Goal: Task Accomplishment & Management: Use online tool/utility

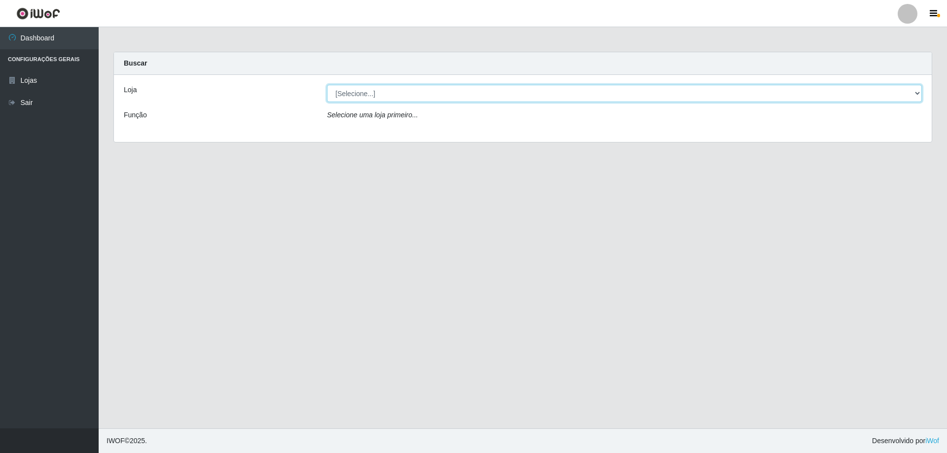
click at [361, 95] on select "[Selecione...] Atacado Vem - [STREET_ADDRESS]" at bounding box center [624, 93] width 595 height 17
select select "461"
click at [327, 85] on select "[Selecione...] Atacado Vem - [STREET_ADDRESS]" at bounding box center [624, 93] width 595 height 17
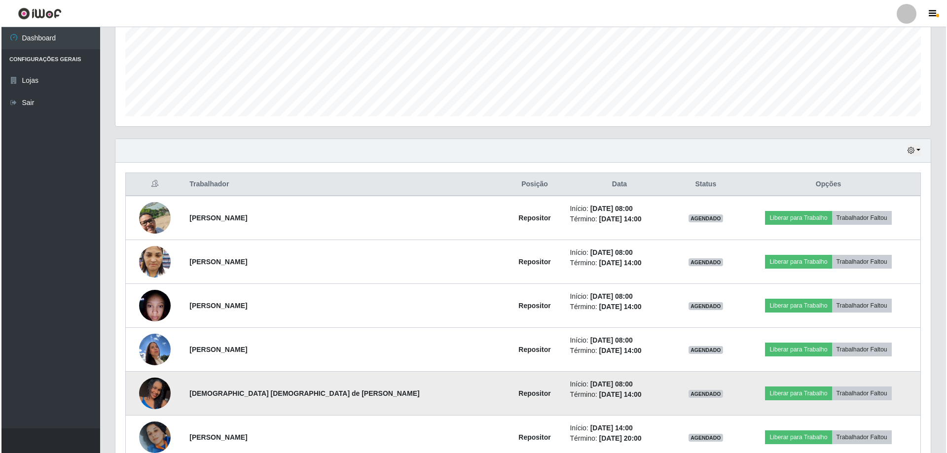
scroll to position [235, 0]
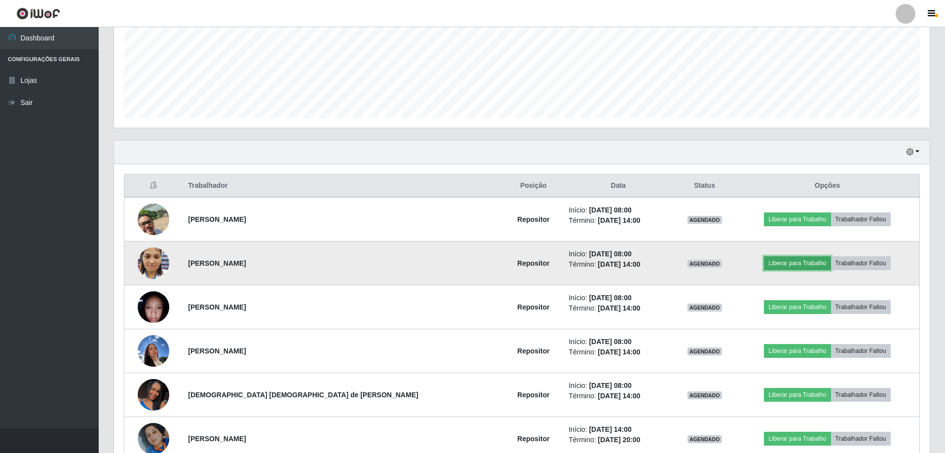
click at [764, 262] on button "Liberar para Trabalho" at bounding box center [797, 263] width 67 height 14
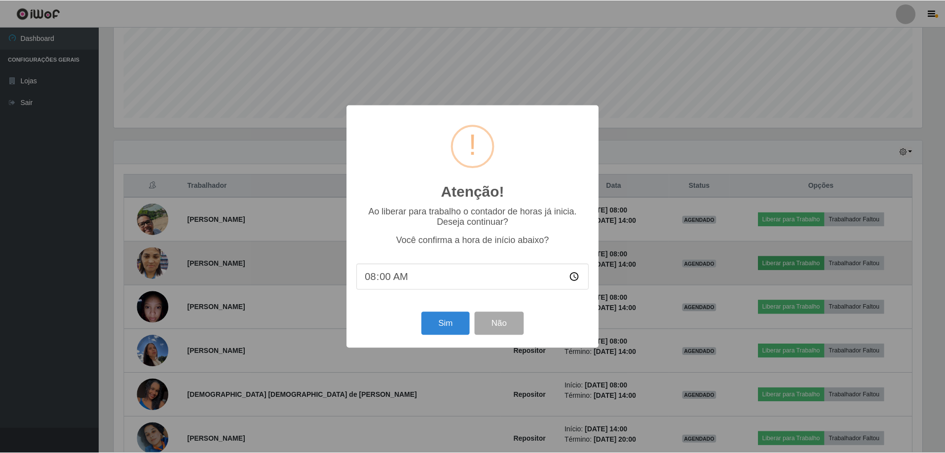
scroll to position [205, 810]
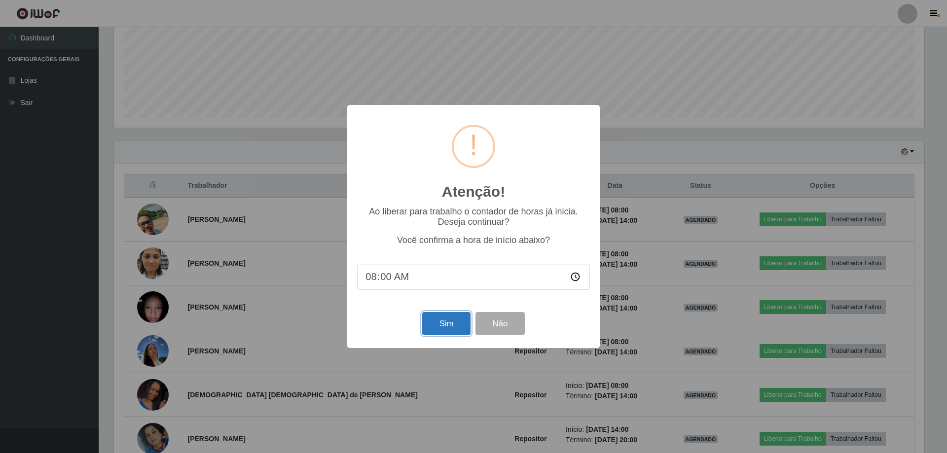
click at [440, 328] on button "Sim" at bounding box center [446, 323] width 48 height 23
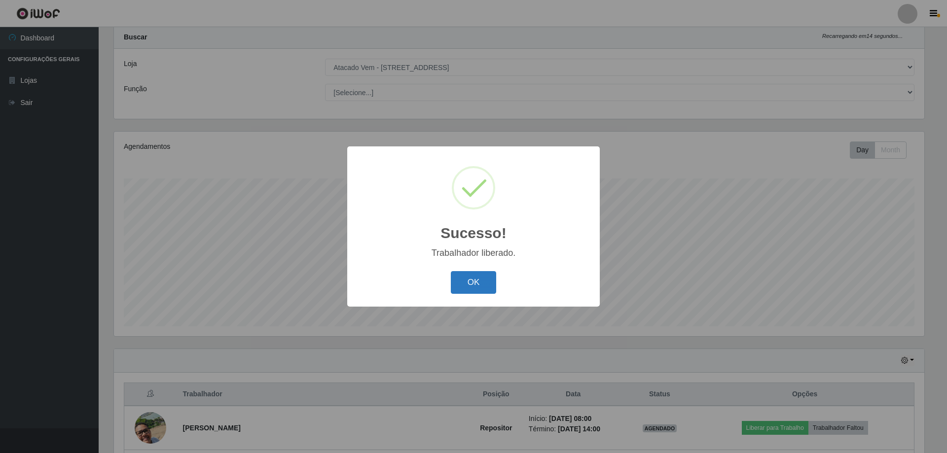
click at [475, 289] on button "OK" at bounding box center [474, 282] width 46 height 23
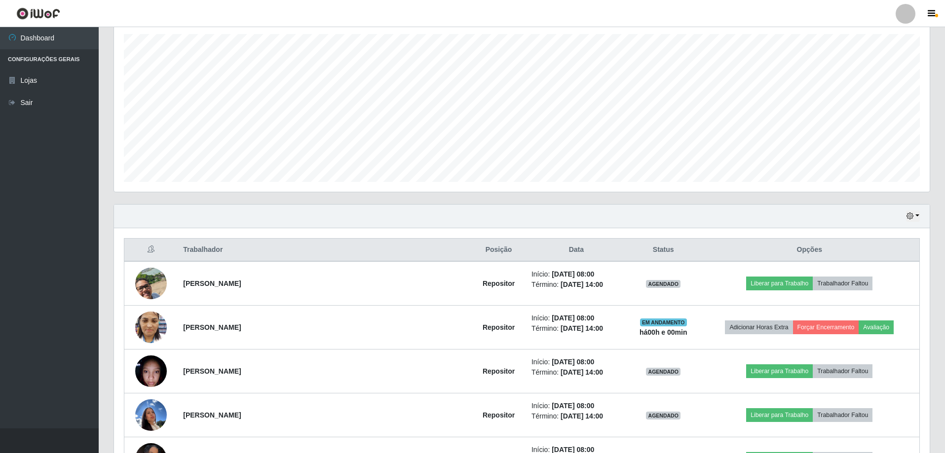
scroll to position [174, 0]
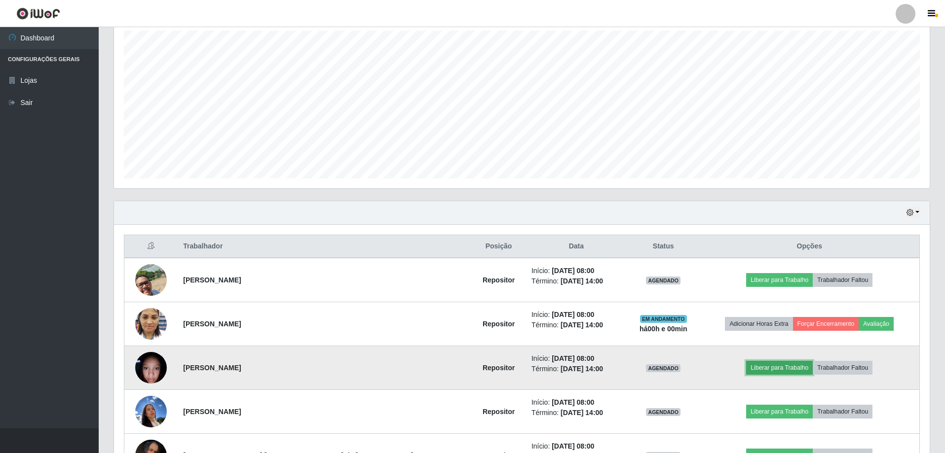
click at [748, 368] on button "Liberar para Trabalho" at bounding box center [779, 368] width 67 height 14
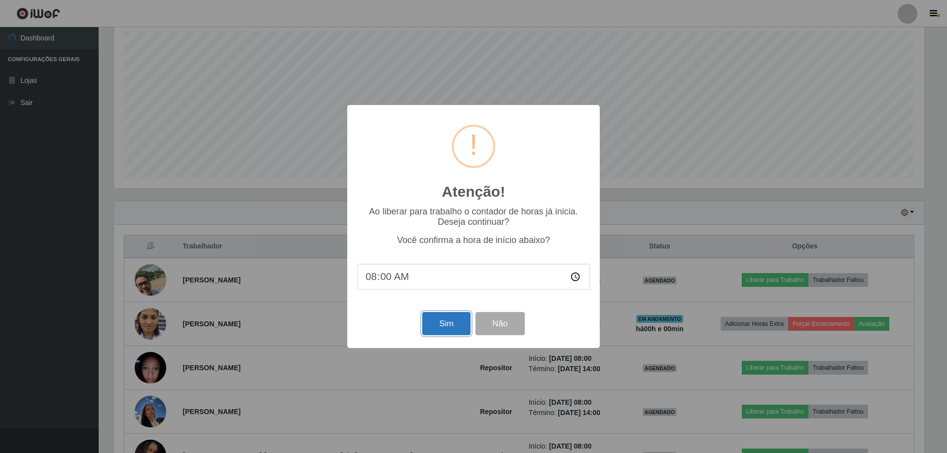
click at [452, 322] on button "Sim" at bounding box center [446, 323] width 48 height 23
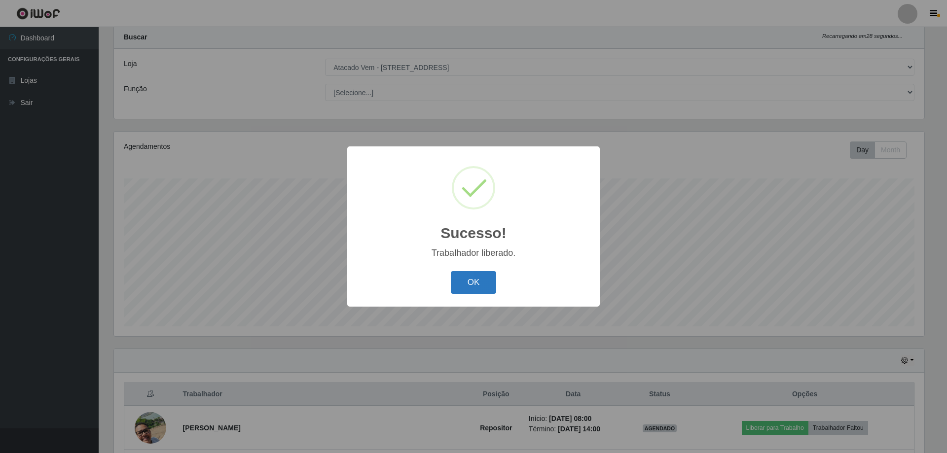
click at [483, 284] on button "OK" at bounding box center [474, 282] width 46 height 23
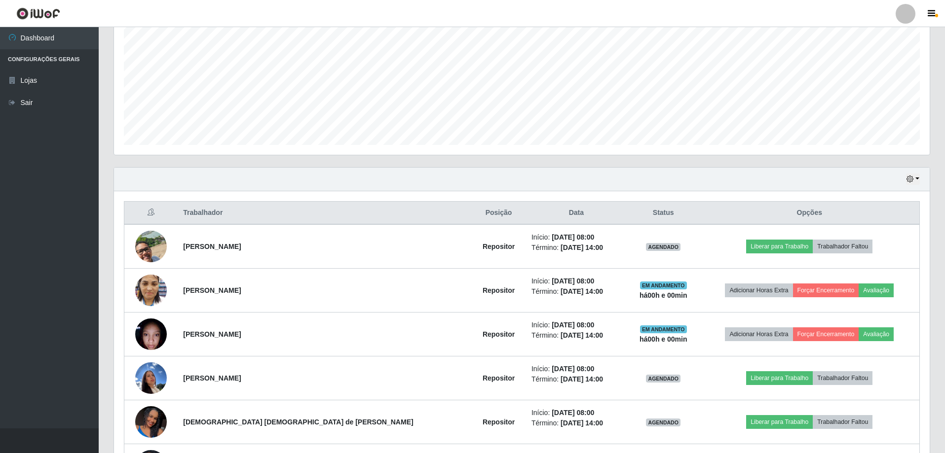
scroll to position [223, 0]
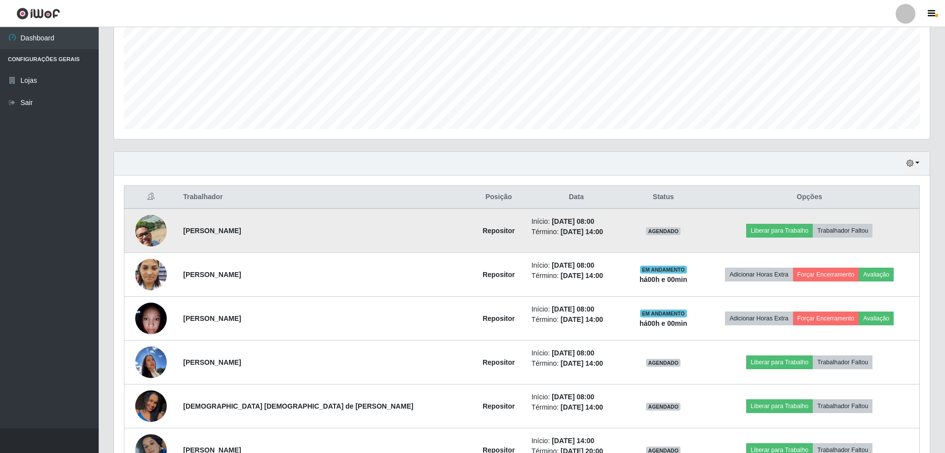
click at [165, 232] on img at bounding box center [151, 231] width 32 height 56
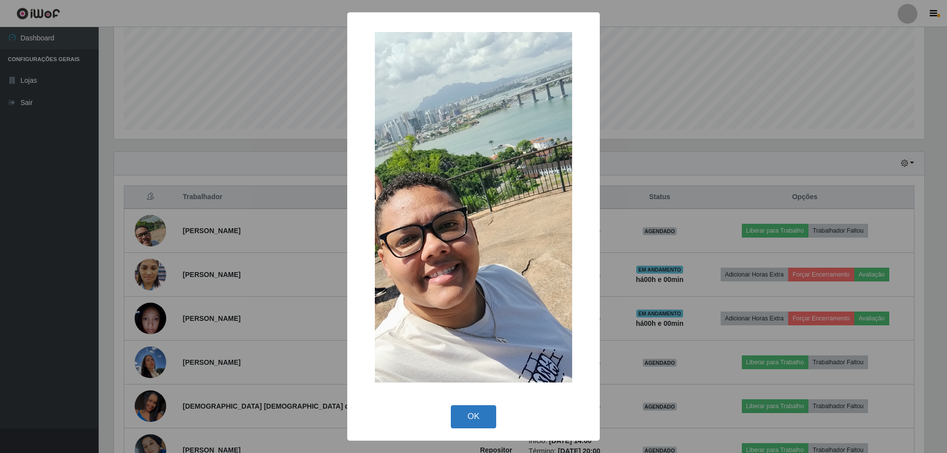
click at [468, 412] on button "OK" at bounding box center [474, 416] width 46 height 23
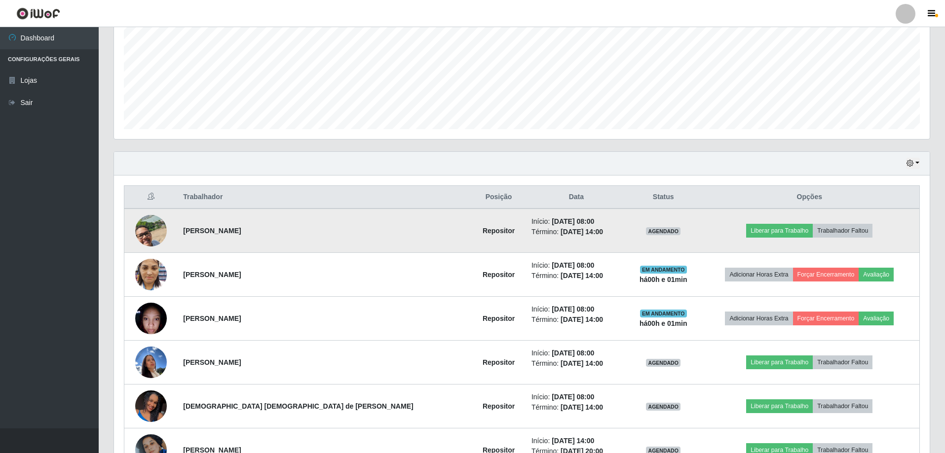
scroll to position [273, 0]
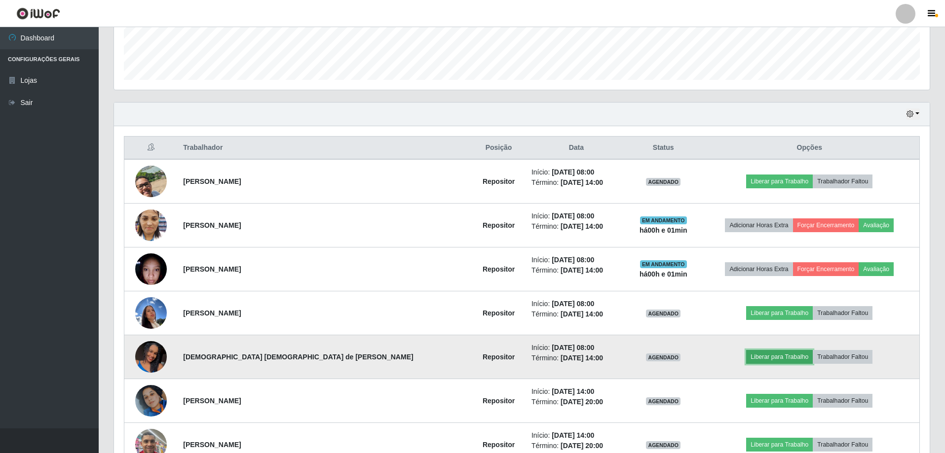
click at [749, 359] on button "Liberar para Trabalho" at bounding box center [779, 357] width 67 height 14
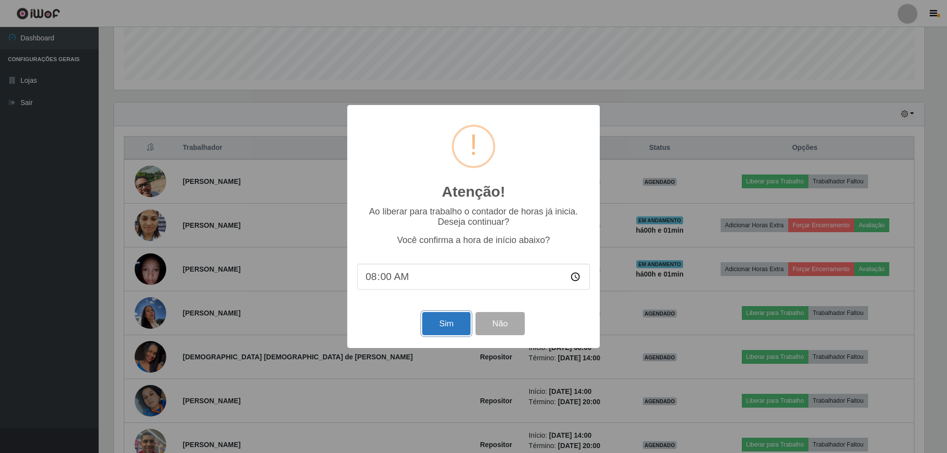
click at [450, 327] on button "Sim" at bounding box center [446, 323] width 48 height 23
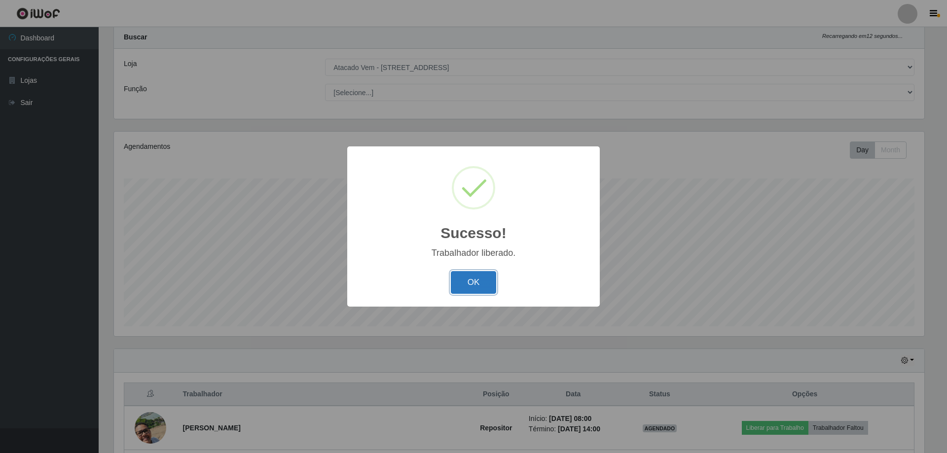
click at [483, 276] on button "OK" at bounding box center [474, 282] width 46 height 23
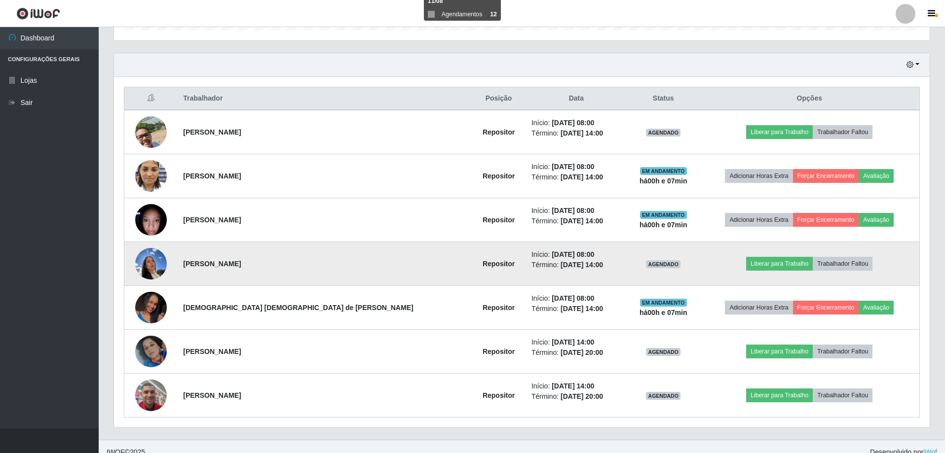
scroll to position [333, 0]
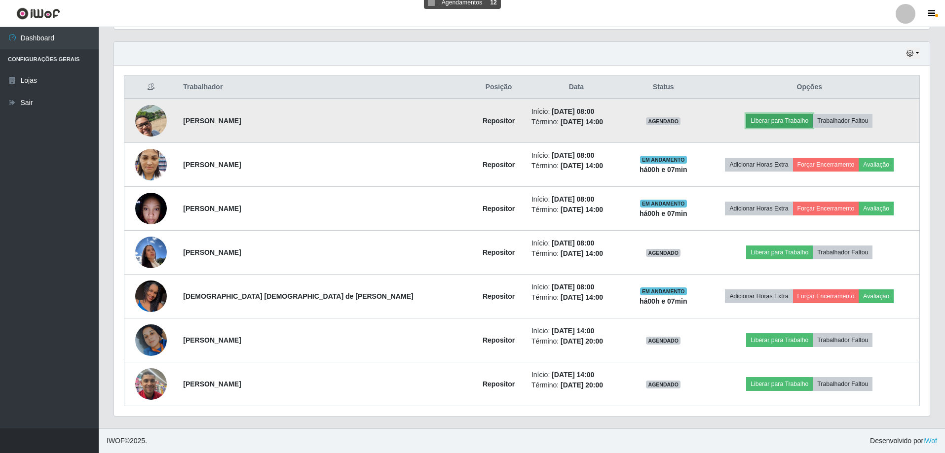
click at [772, 123] on button "Liberar para Trabalho" at bounding box center [779, 121] width 67 height 14
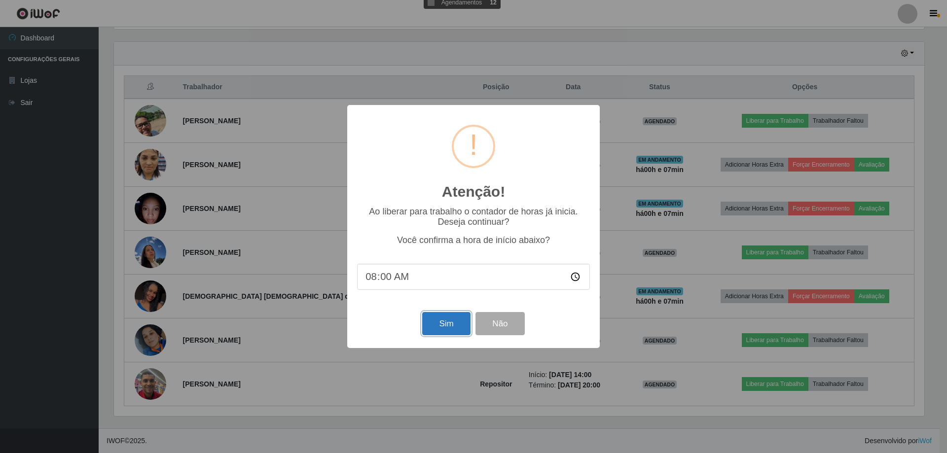
click at [458, 326] on button "Sim" at bounding box center [446, 323] width 48 height 23
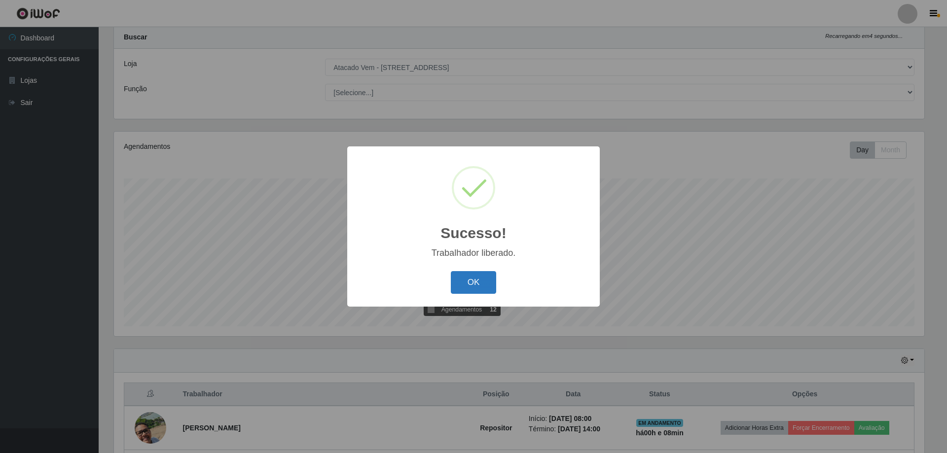
click at [463, 282] on button "OK" at bounding box center [474, 282] width 46 height 23
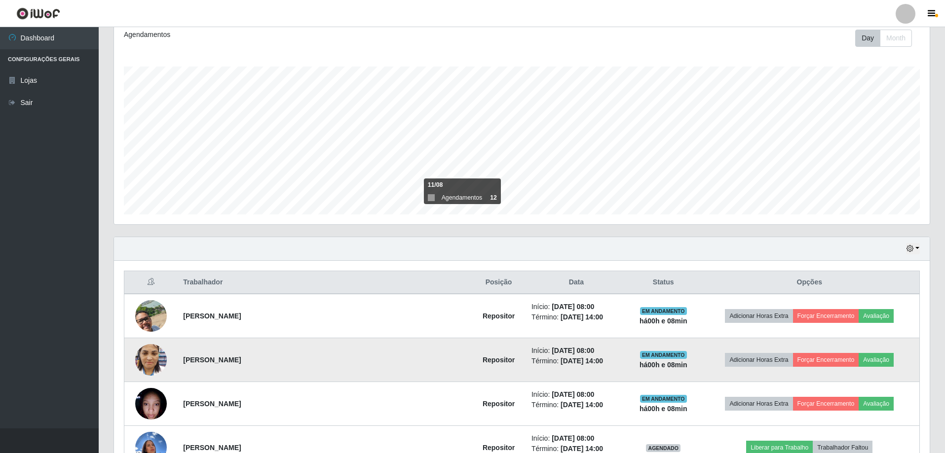
scroll to position [223, 0]
